Goal: Task Accomplishment & Management: Manage account settings

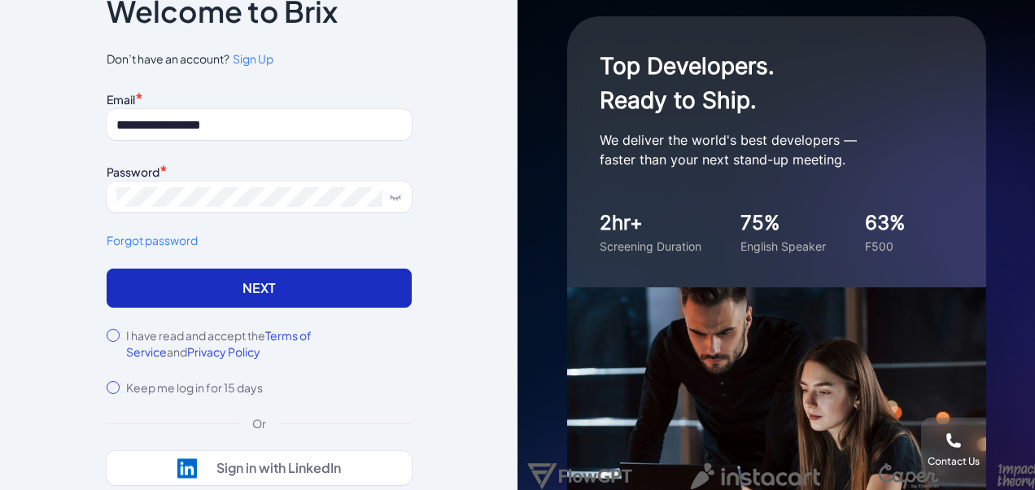
click at [271, 287] on button "Next" at bounding box center [259, 287] width 305 height 39
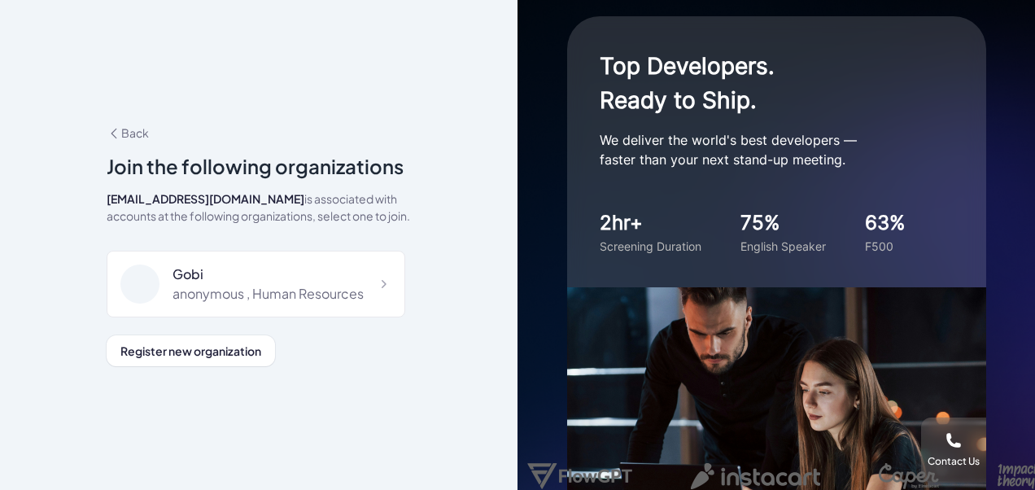
scroll to position [41, 0]
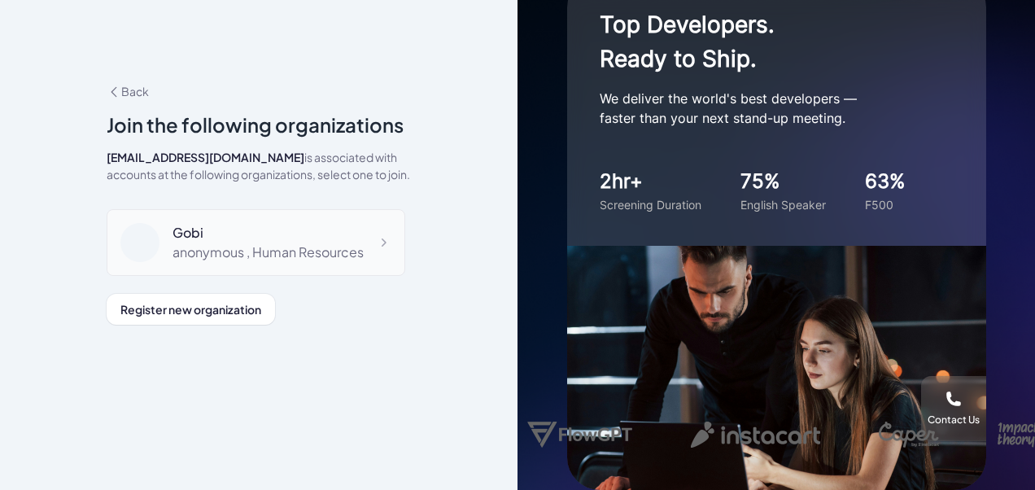
click at [347, 245] on div "anonymous , Human Resources" at bounding box center [267, 252] width 191 height 20
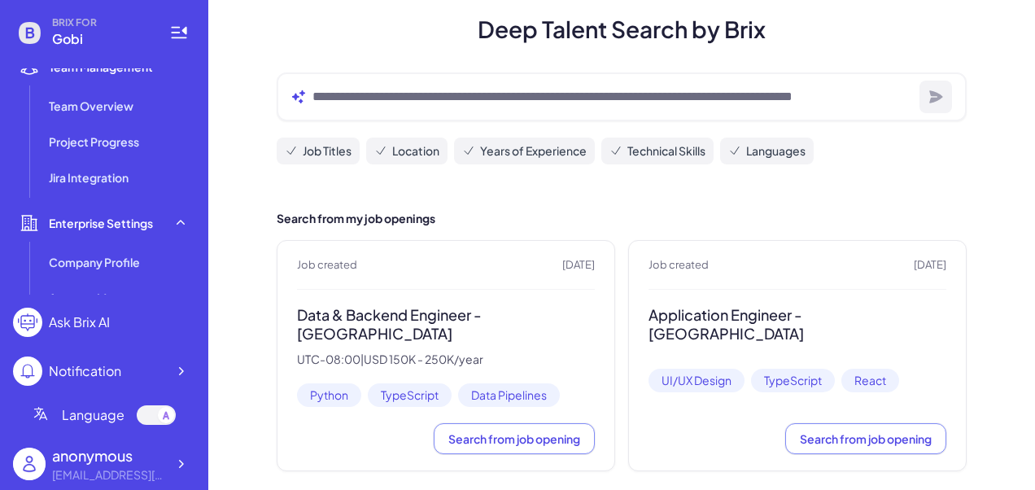
scroll to position [631, 0]
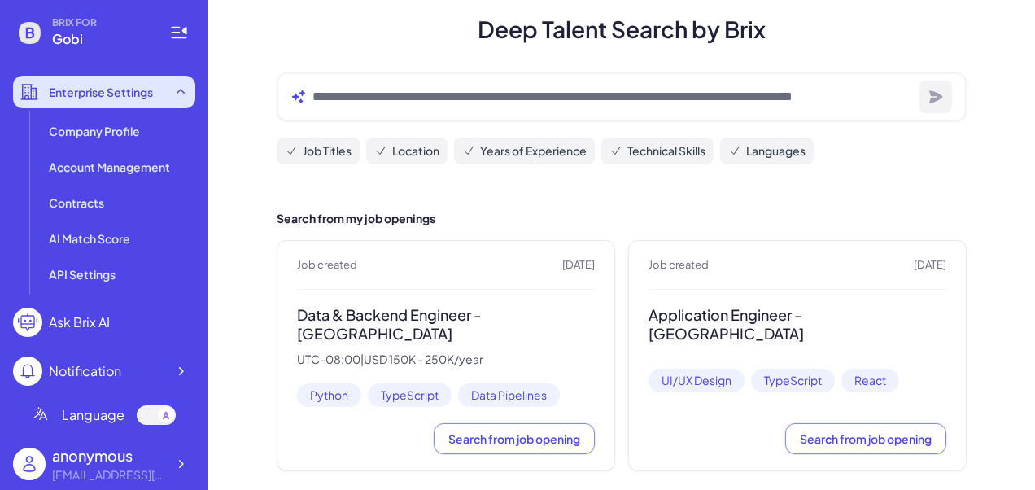
click at [150, 95] on span "Enterprise Settings" at bounding box center [101, 92] width 104 height 16
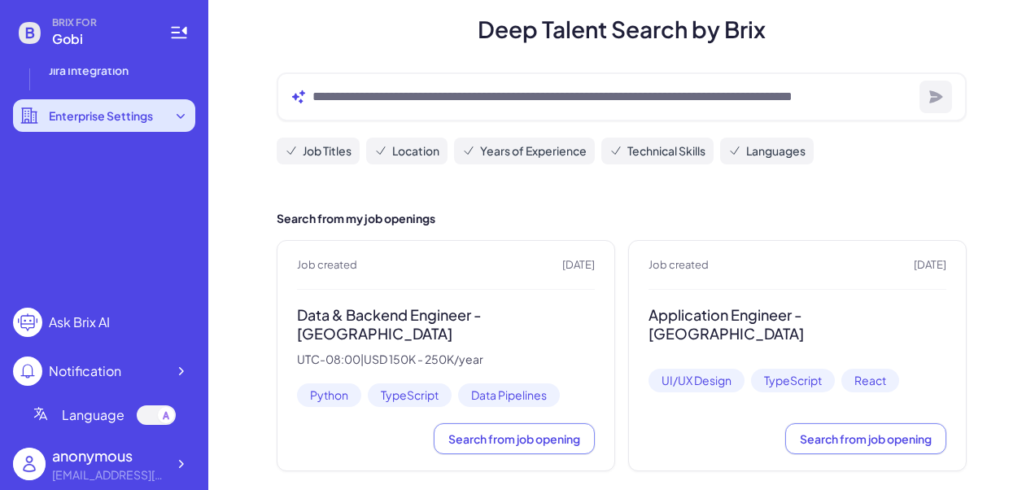
scroll to position [607, 0]
click at [133, 117] on span "Enterprise Settings" at bounding box center [101, 115] width 104 height 16
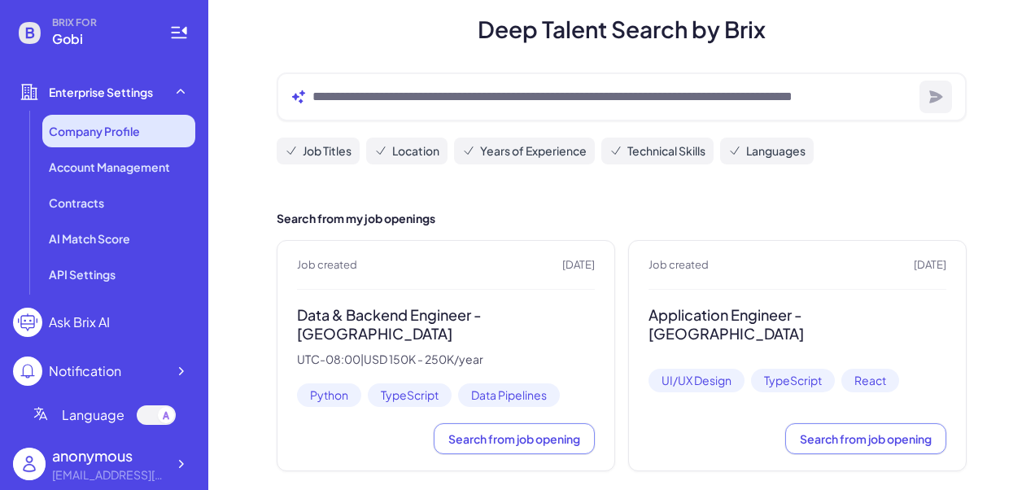
click at [116, 135] on span "Company Profile" at bounding box center [94, 131] width 91 height 16
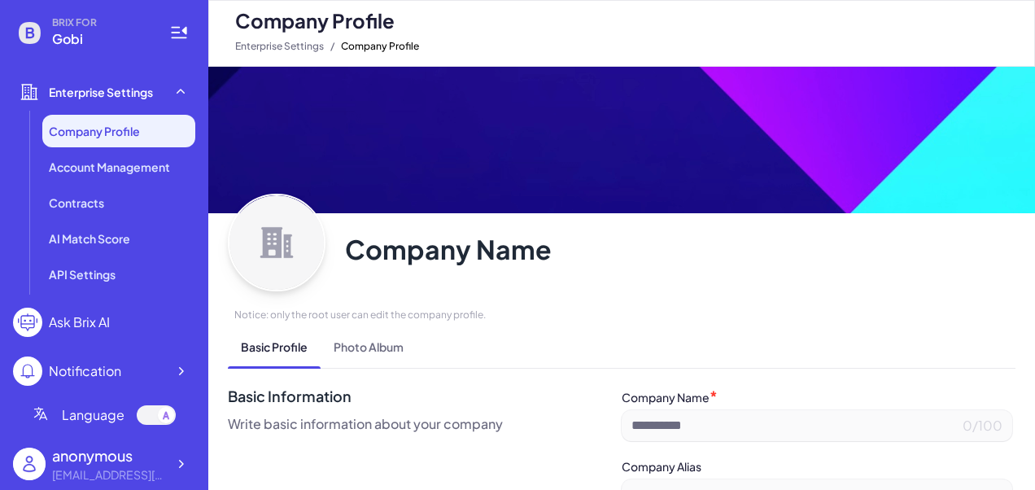
type input "****"
type input "**********"
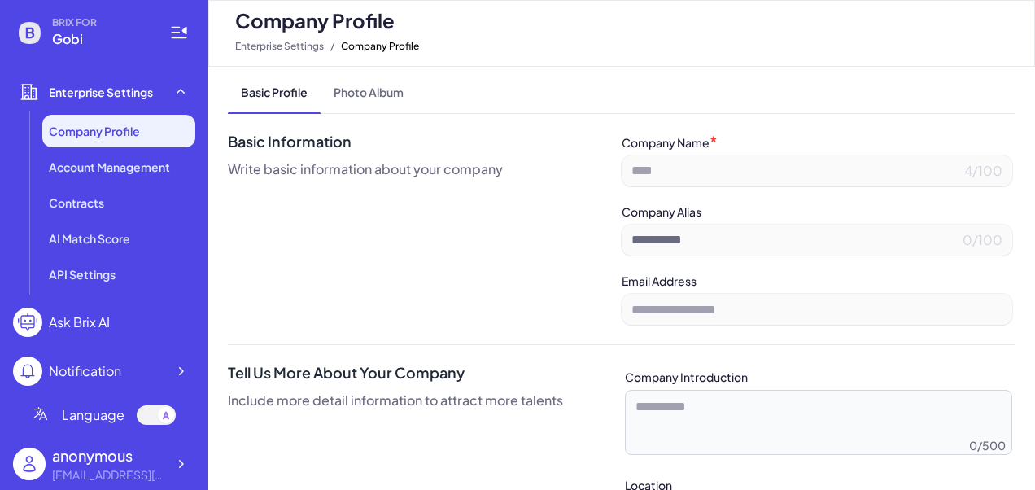
scroll to position [107, 0]
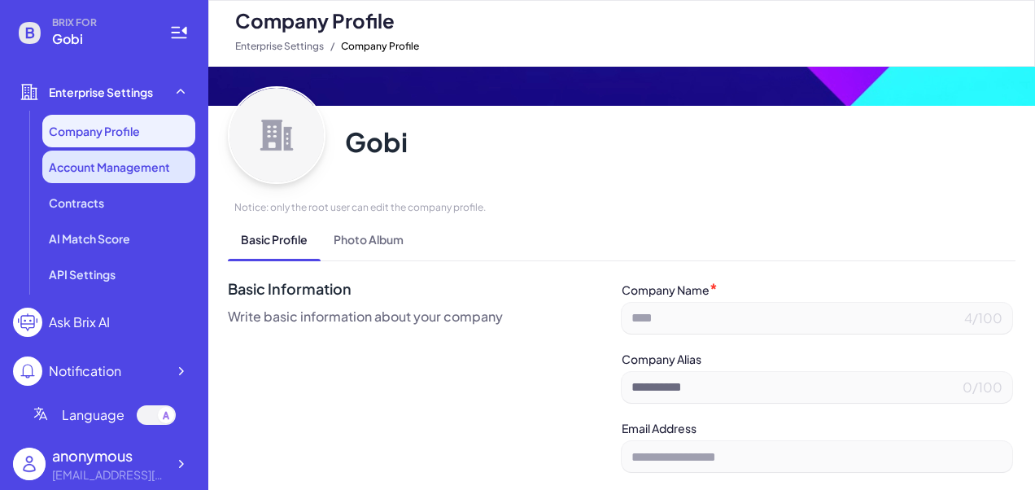
click at [94, 172] on span "Account Management" at bounding box center [109, 167] width 121 height 16
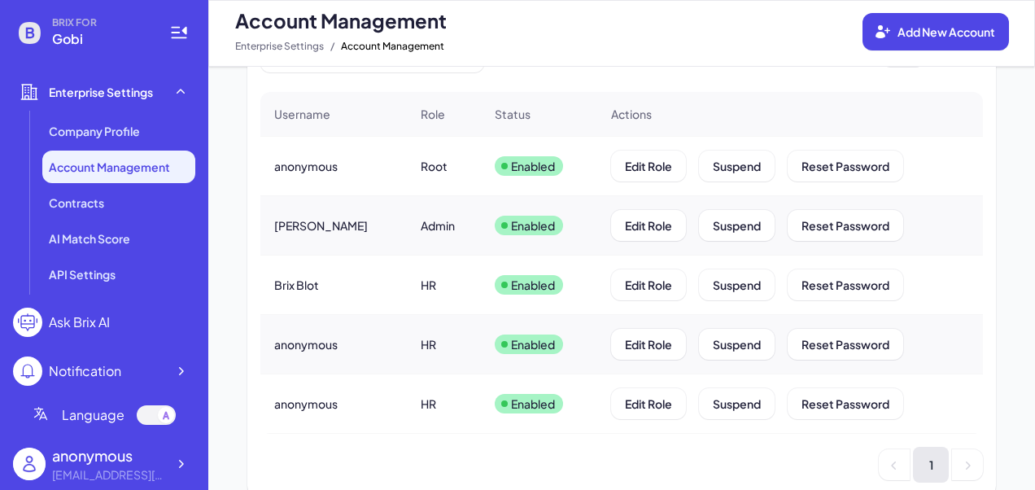
scroll to position [199, 0]
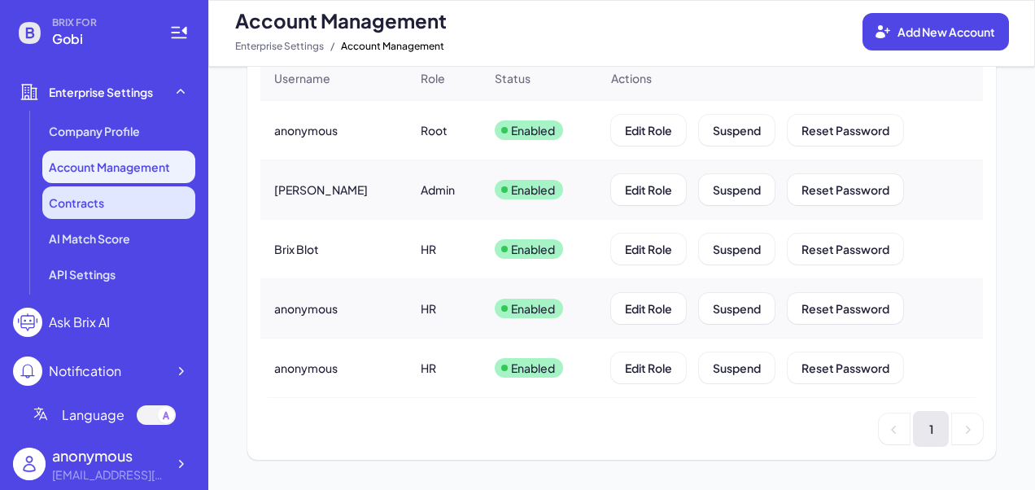
click at [93, 203] on span "Contracts" at bounding box center [76, 202] width 55 height 16
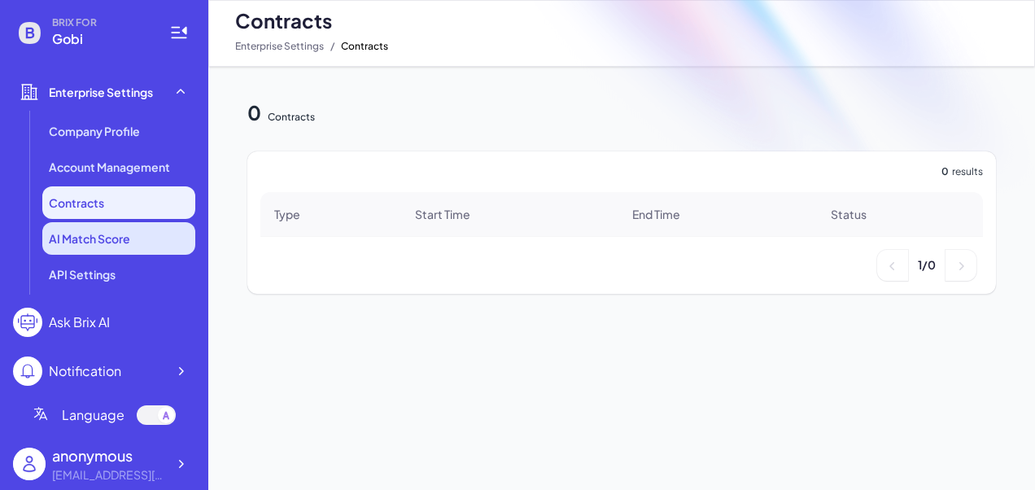
click at [96, 245] on span "AI Match Score" at bounding box center [89, 238] width 81 height 16
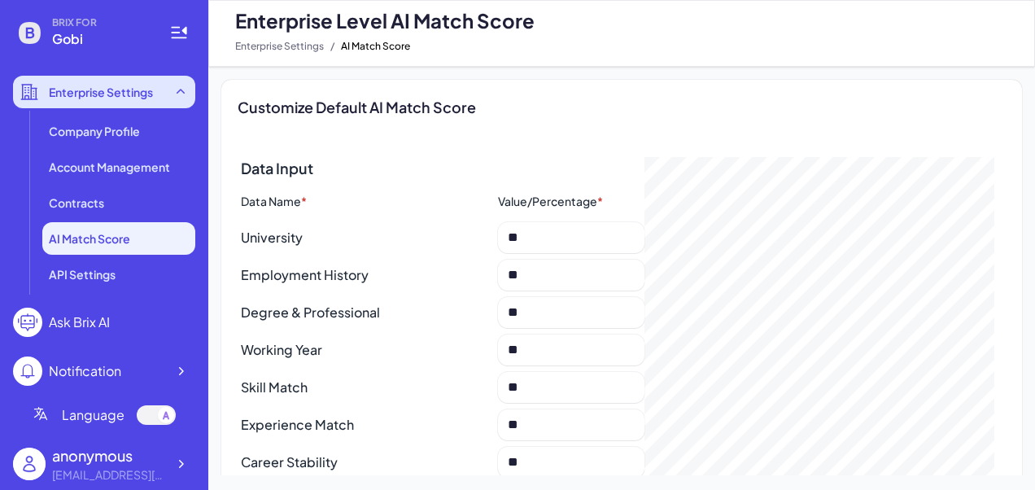
click at [117, 96] on span "Enterprise Settings" at bounding box center [101, 92] width 104 height 16
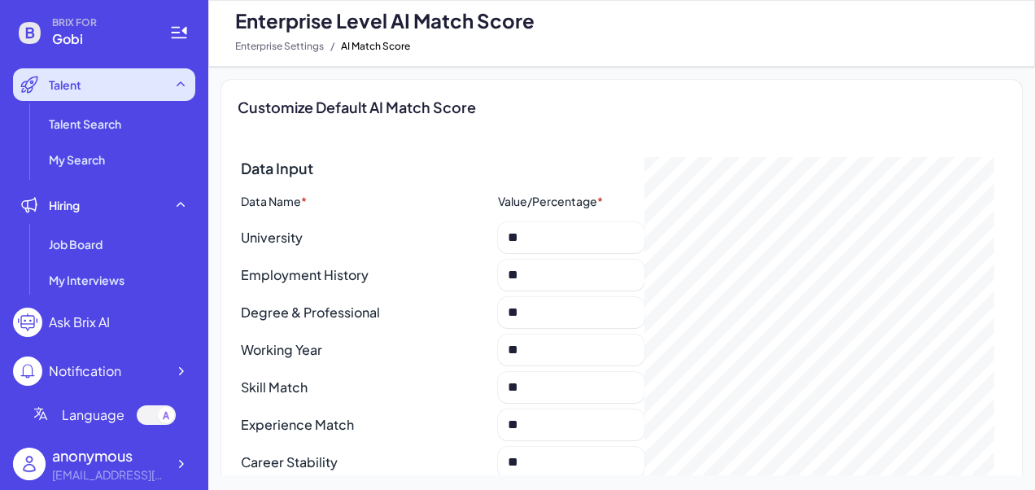
click at [86, 89] on div "Talent" at bounding box center [104, 84] width 182 height 33
click at [161, 88] on div "Talent" at bounding box center [104, 84] width 182 height 33
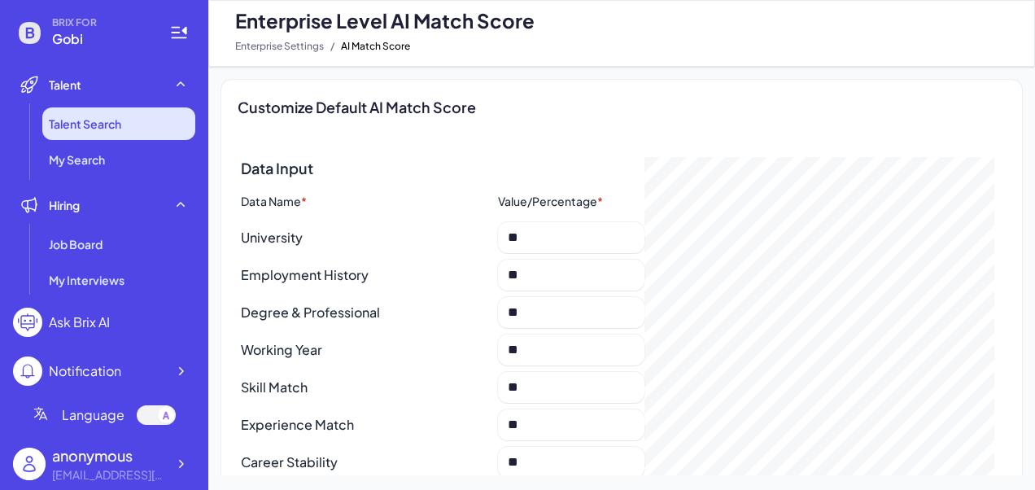
click at [115, 129] on span "Talent Search" at bounding box center [85, 124] width 72 height 16
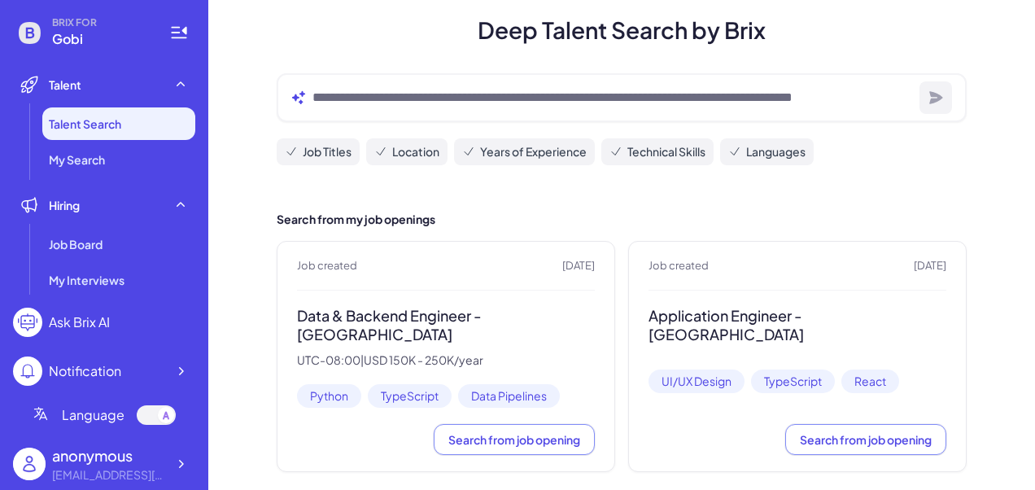
scroll to position [128, 0]
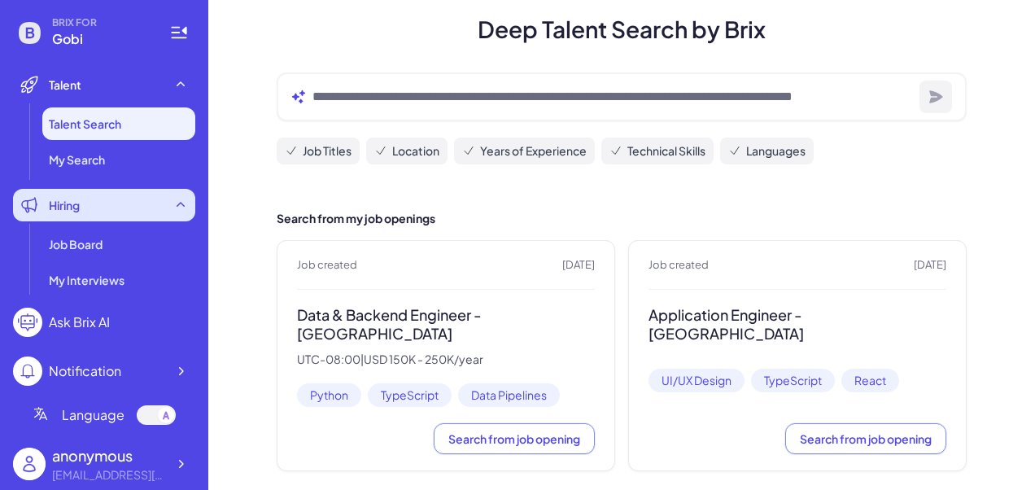
click at [156, 207] on div "Hiring" at bounding box center [104, 205] width 182 height 33
click at [162, 210] on div "Hiring" at bounding box center [104, 205] width 182 height 33
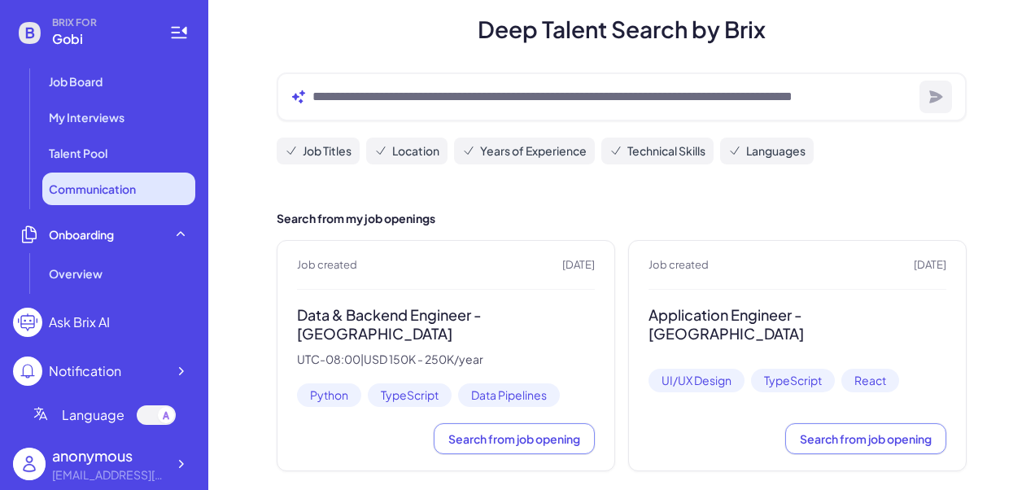
scroll to position [81, 0]
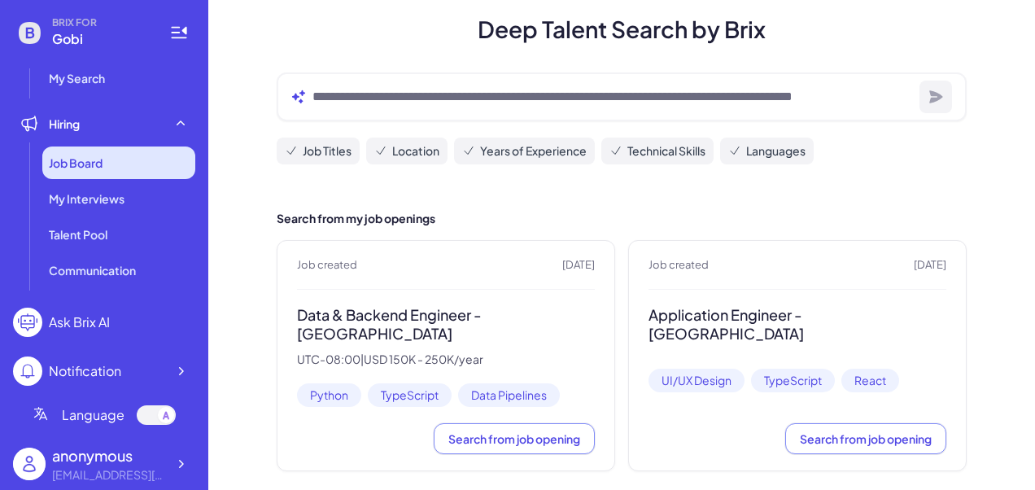
click at [104, 170] on div "Job Board" at bounding box center [118, 162] width 153 height 33
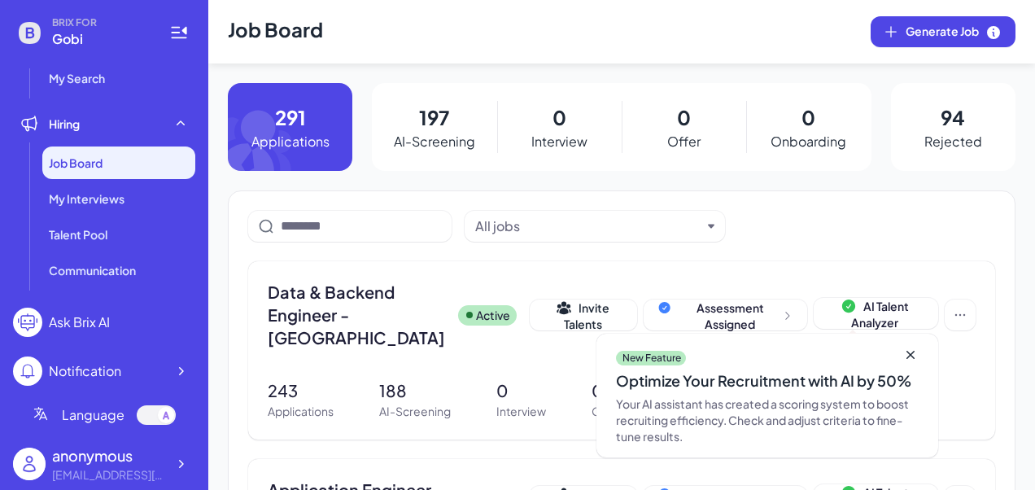
click at [273, 140] on icon at bounding box center [275, 127] width 94 height 88
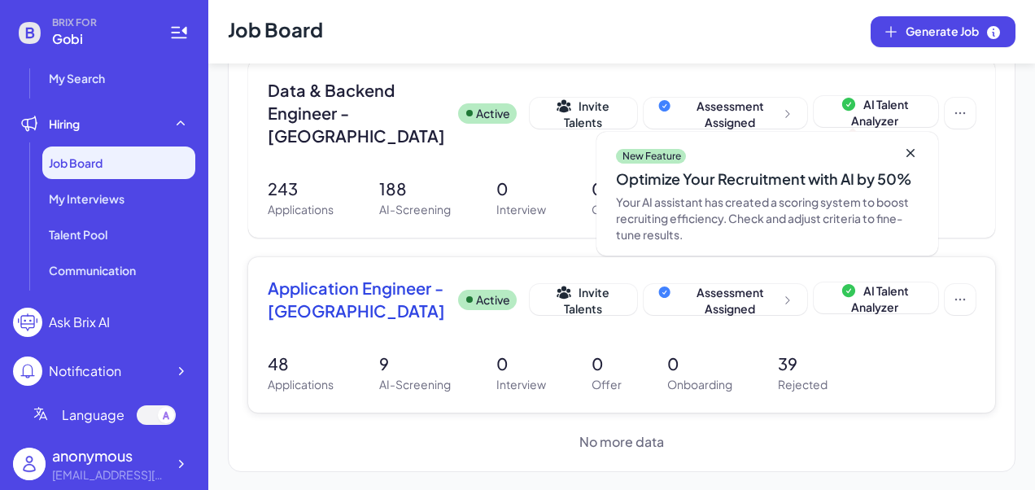
scroll to position [167, 0]
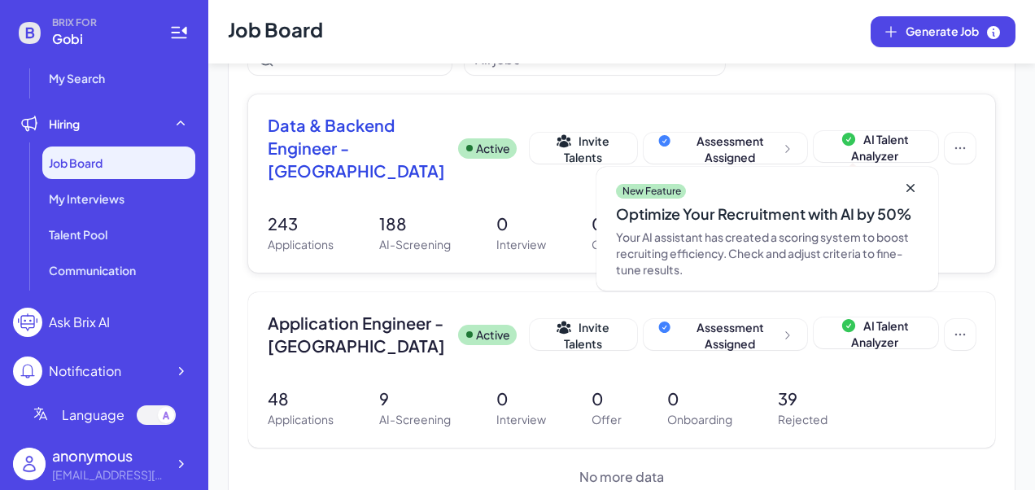
click at [330, 177] on span "Data & Backend Engineer - [GEOGRAPHIC_DATA]" at bounding box center [356, 148] width 177 height 68
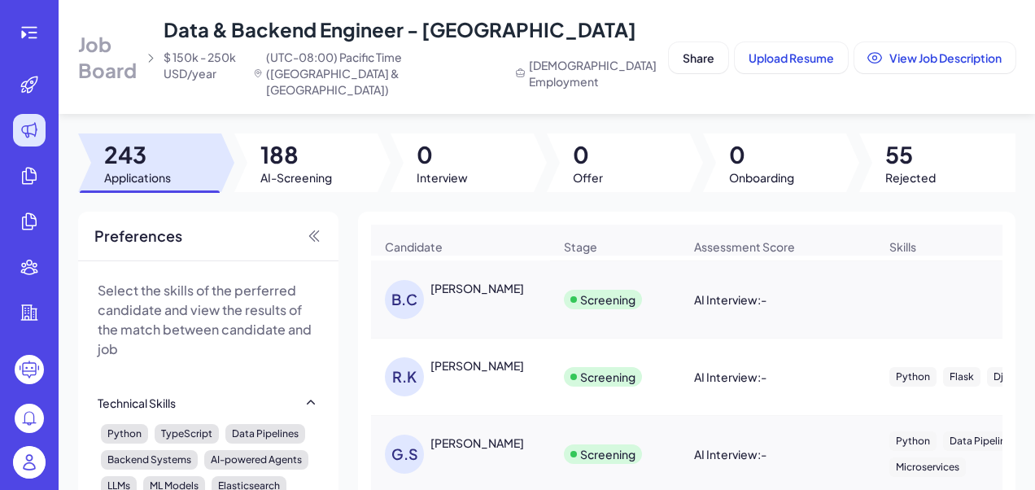
scroll to position [163, 0]
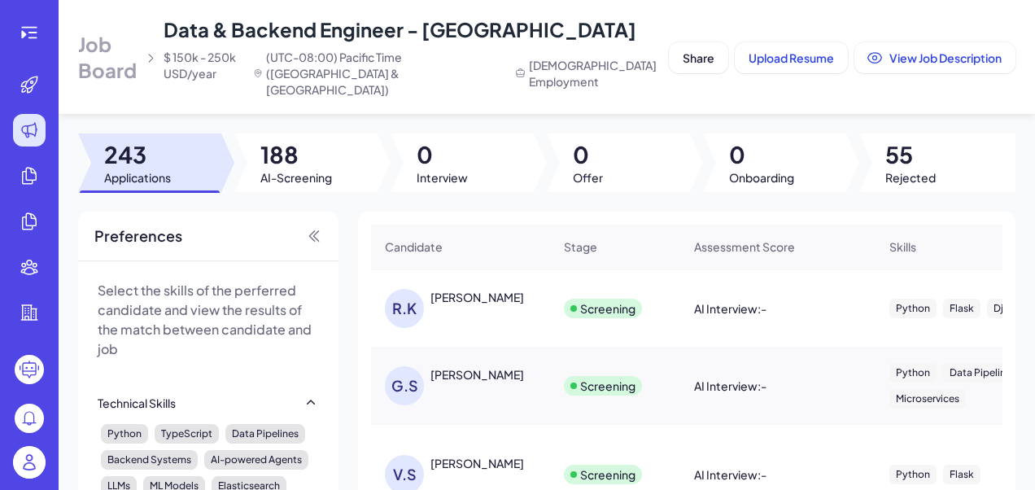
click at [487, 366] on div "[PERSON_NAME]" at bounding box center [477, 374] width 94 height 16
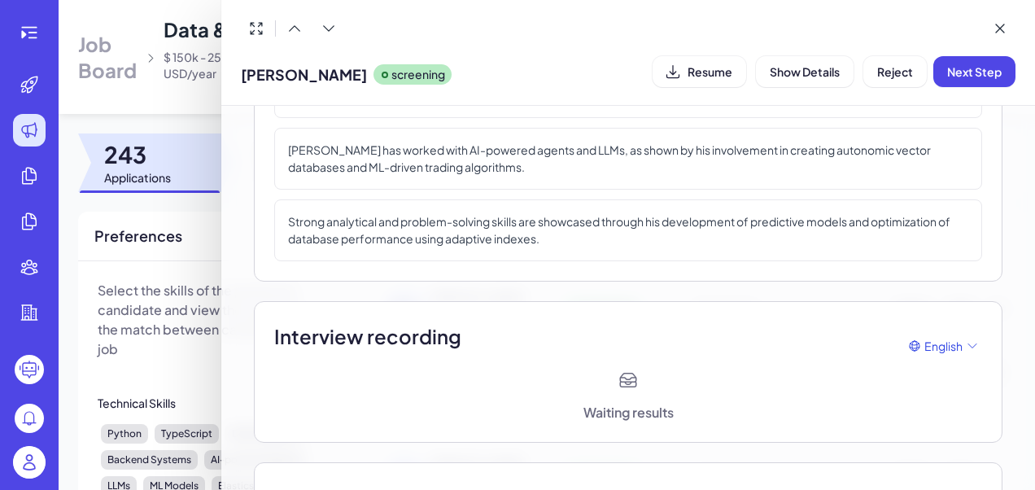
scroll to position [0, 0]
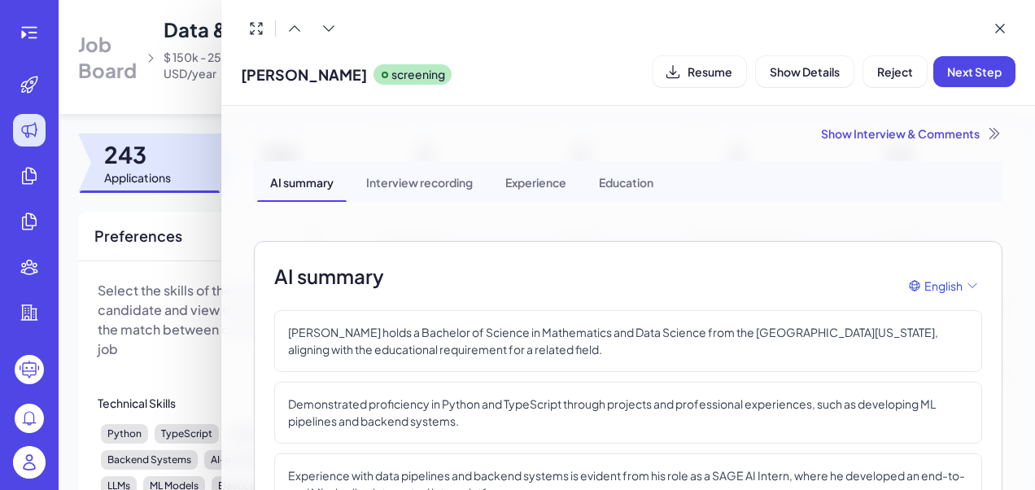
click at [443, 178] on div "Interview recording" at bounding box center [419, 181] width 133 height 41
click at [549, 182] on div "Experience" at bounding box center [535, 181] width 87 height 41
click at [615, 186] on div "Education" at bounding box center [626, 181] width 81 height 41
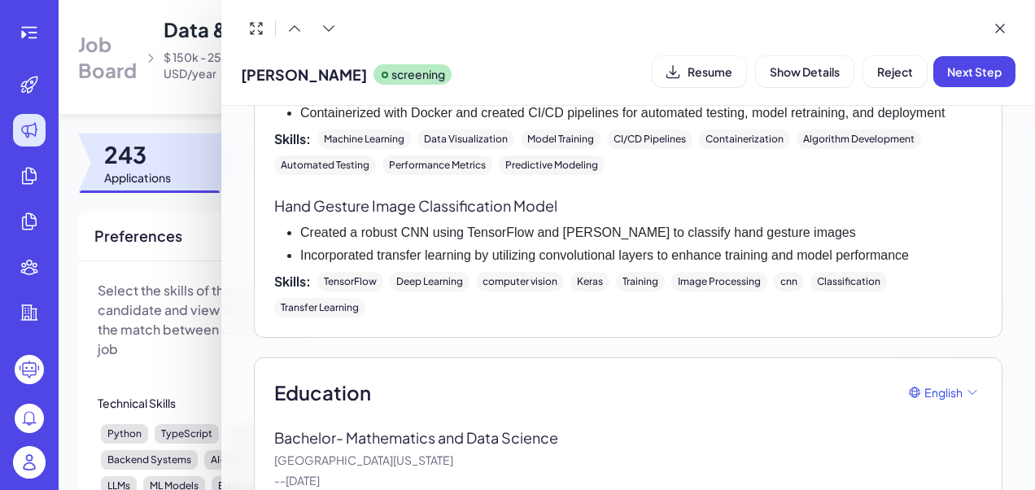
scroll to position [1943, 0]
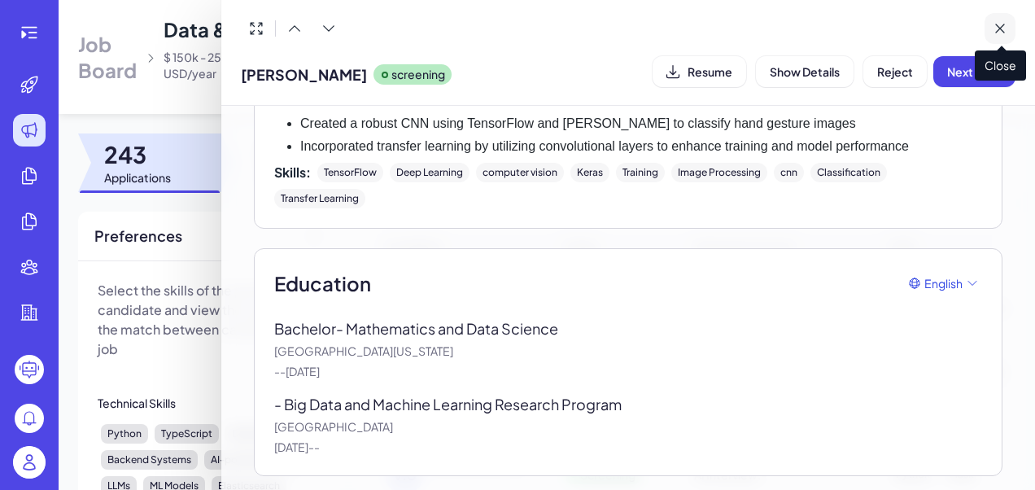
click at [1002, 28] on icon at bounding box center [1000, 28] width 16 height 16
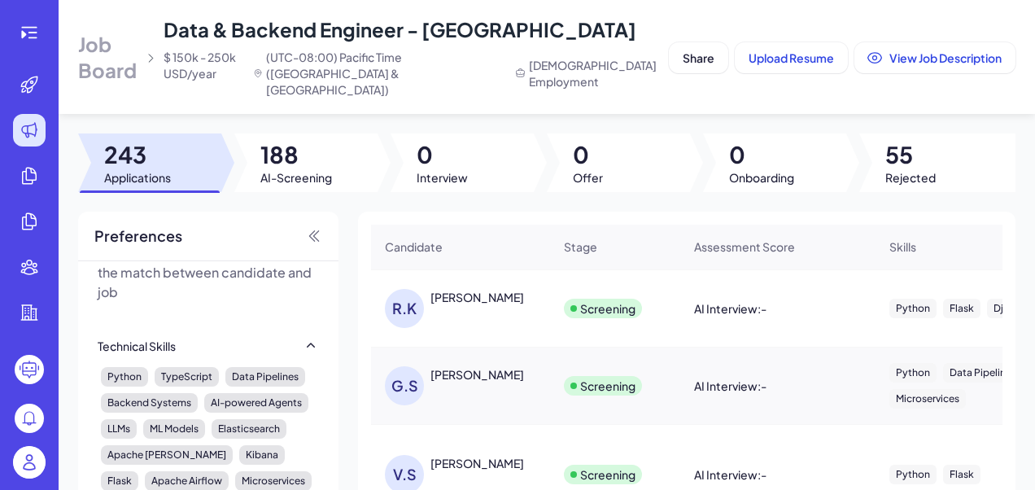
scroll to position [0, 0]
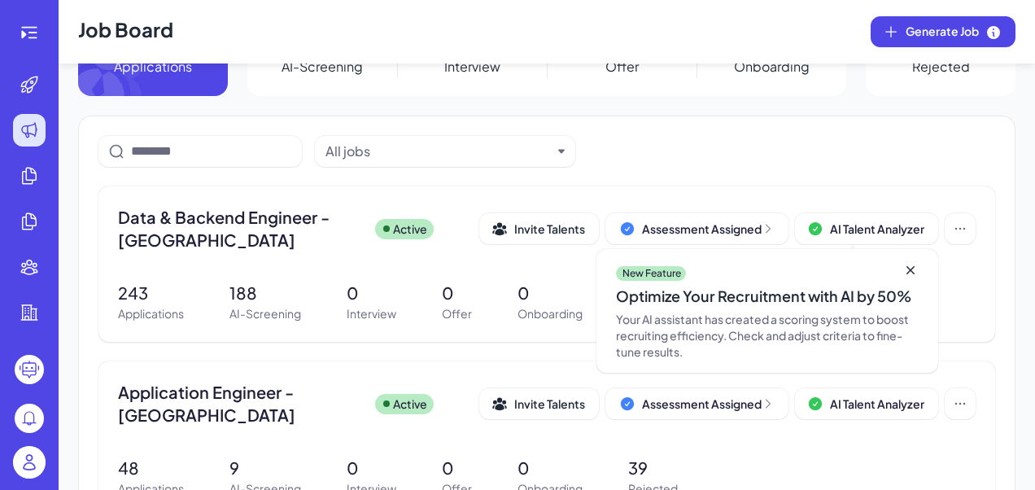
scroll to position [163, 0]
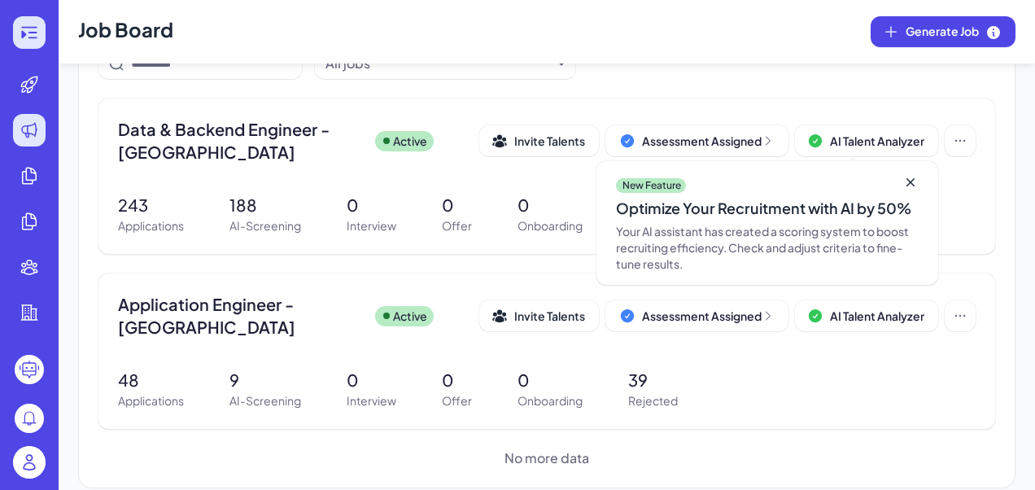
click at [36, 36] on icon at bounding box center [30, 33] width 20 height 20
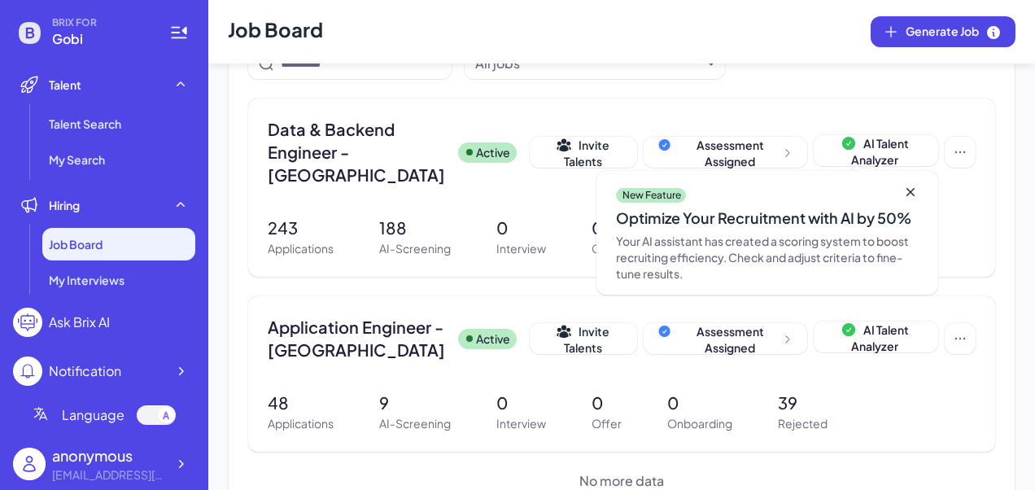
click at [103, 324] on div "Ask Brix AI" at bounding box center [79, 322] width 61 height 20
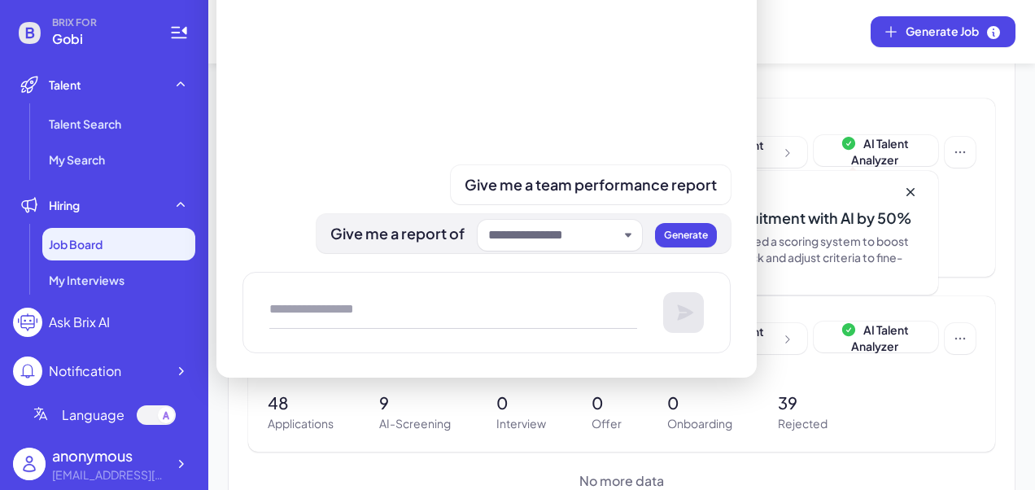
click at [626, 238] on icon "button" at bounding box center [628, 235] width 7 height 7
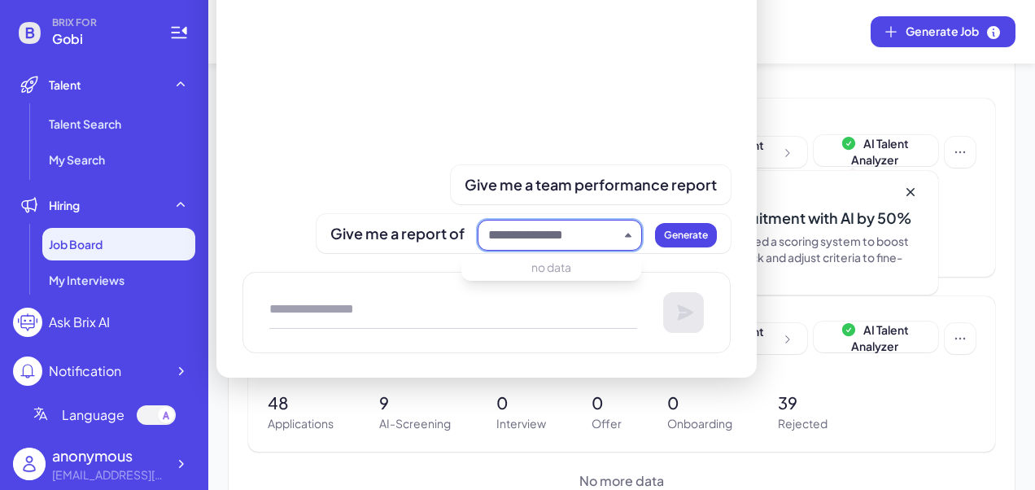
click at [399, 138] on div at bounding box center [486, 10] width 488 height 431
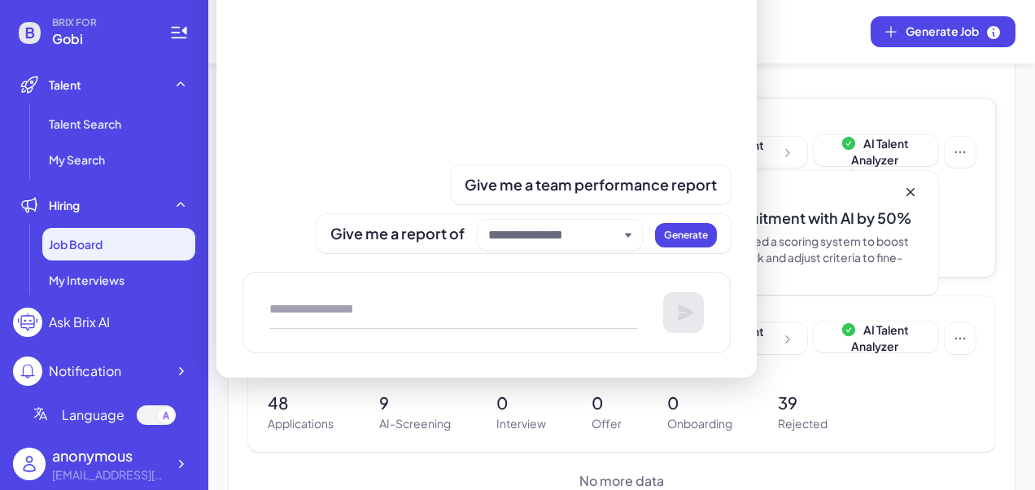
click at [831, 121] on div "Data & Backend Engineer - [GEOGRAPHIC_DATA] Active Invite Talents Assessment As…" at bounding box center [622, 152] width 708 height 68
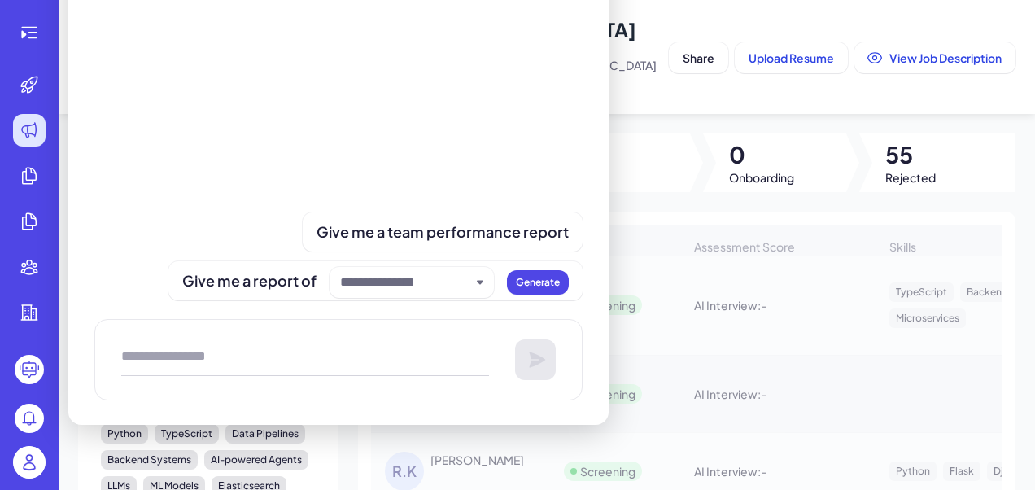
click at [676, 80] on header "Job Board Data & Backend Engineer - [GEOGRAPHIC_DATA] $ 150k - 250k USD/year (U…" at bounding box center [547, 57] width 976 height 114
